Goal: Information Seeking & Learning: Learn about a topic

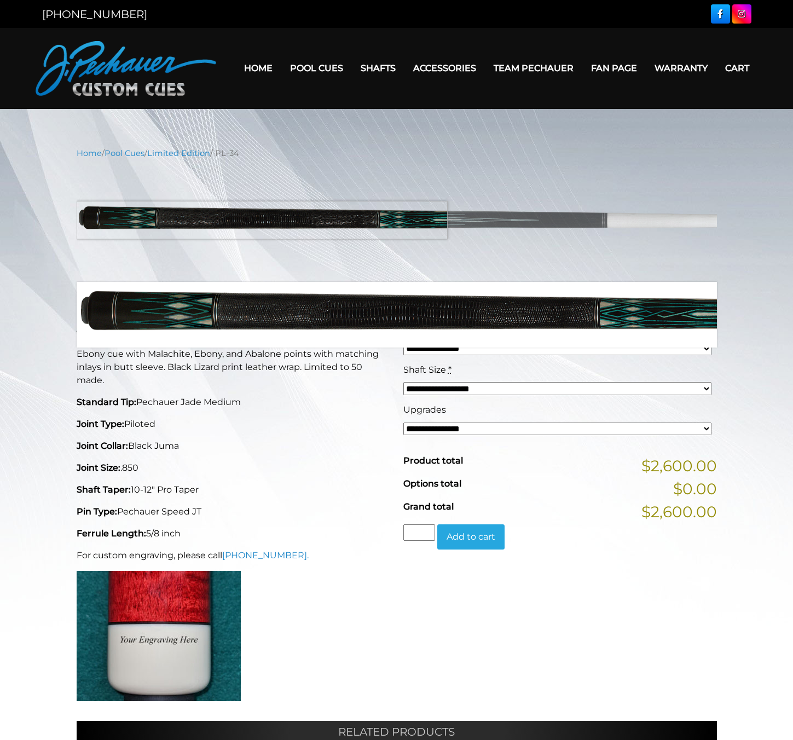
click at [211, 220] on img at bounding box center [397, 220] width 640 height 107
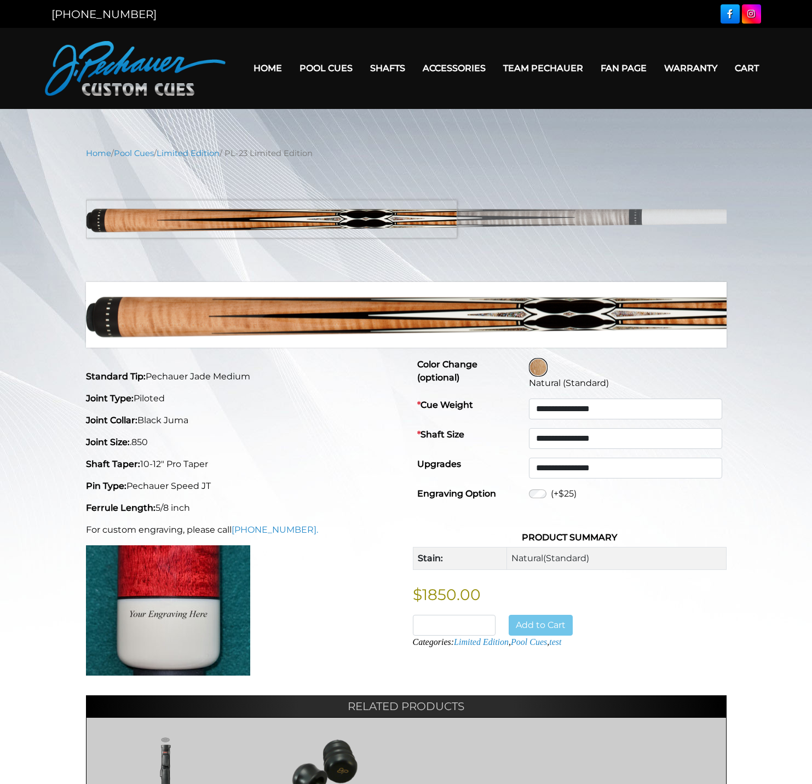
click at [158, 219] on img at bounding box center [406, 220] width 640 height 107
